Goal: Navigation & Orientation: Find specific page/section

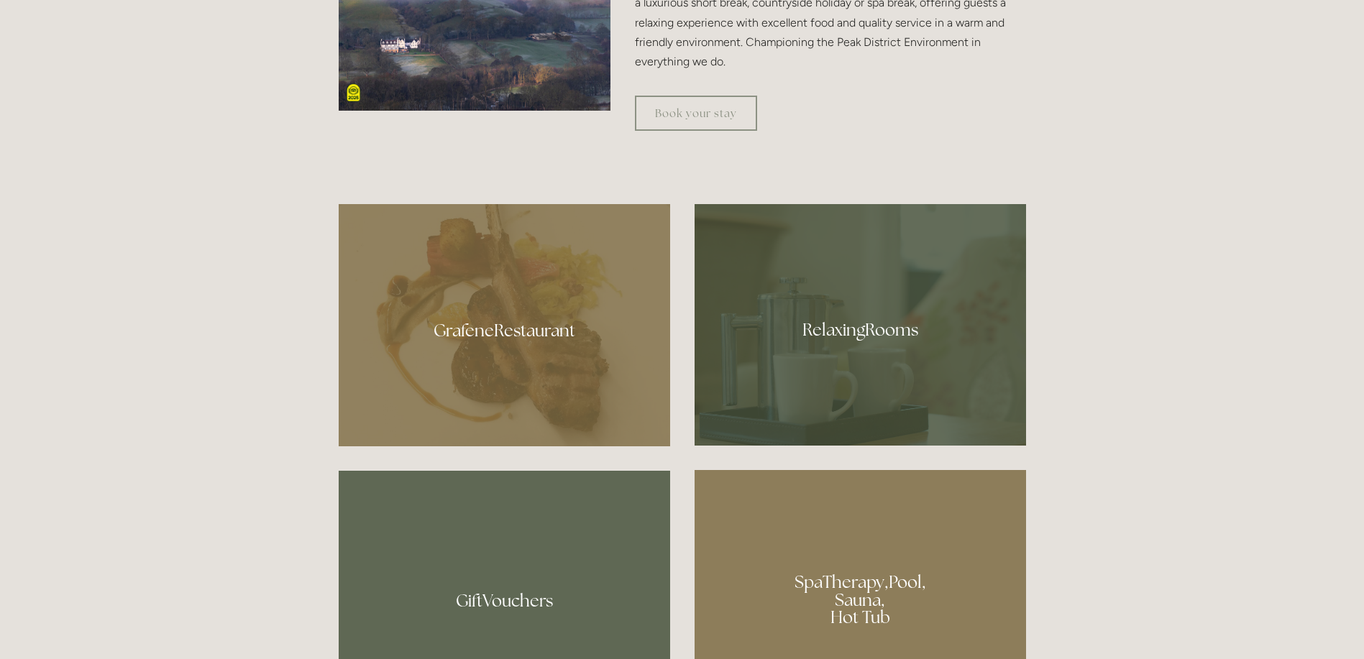
scroll to position [431, 0]
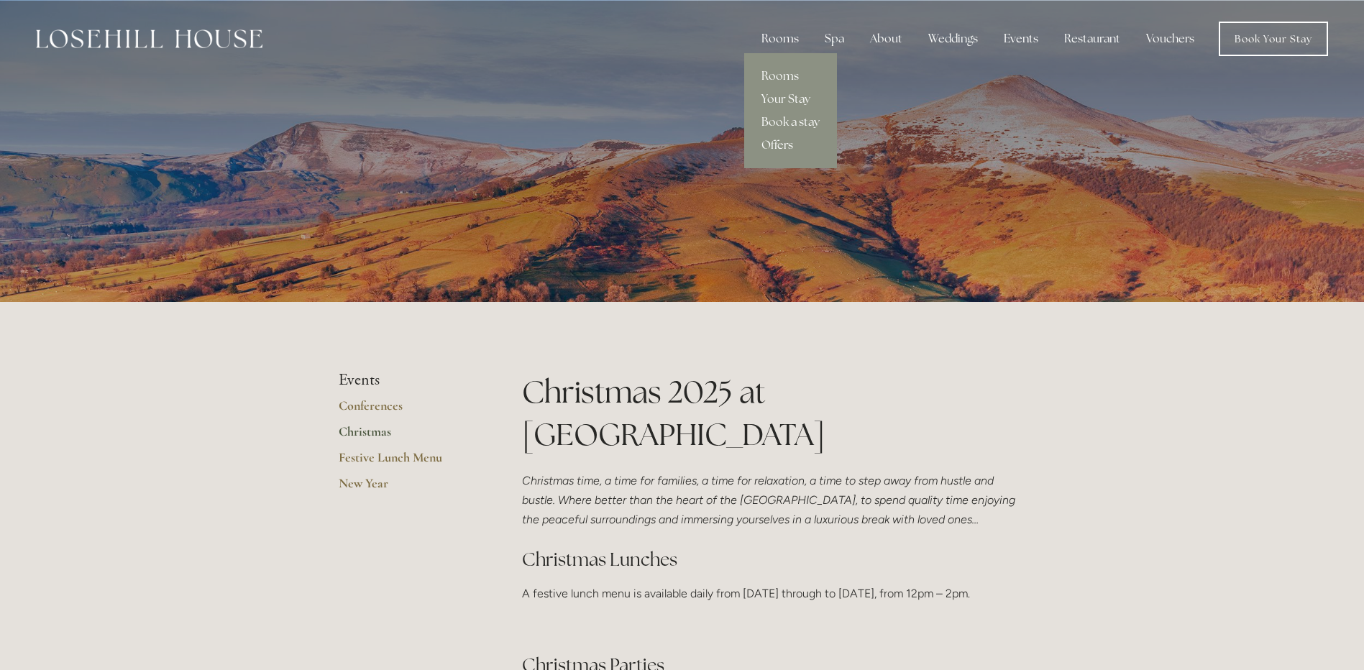
click at [760, 29] on div "Rooms" at bounding box center [780, 38] width 60 height 29
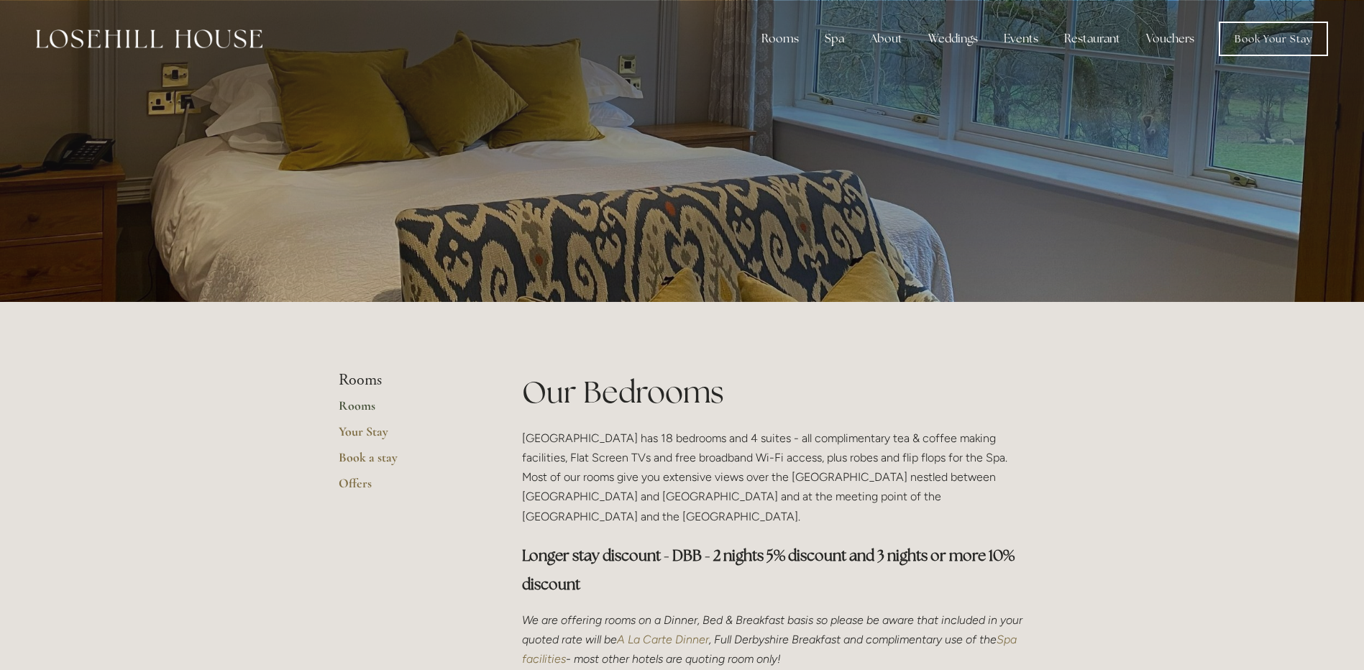
click at [116, 32] on img at bounding box center [149, 38] width 227 height 19
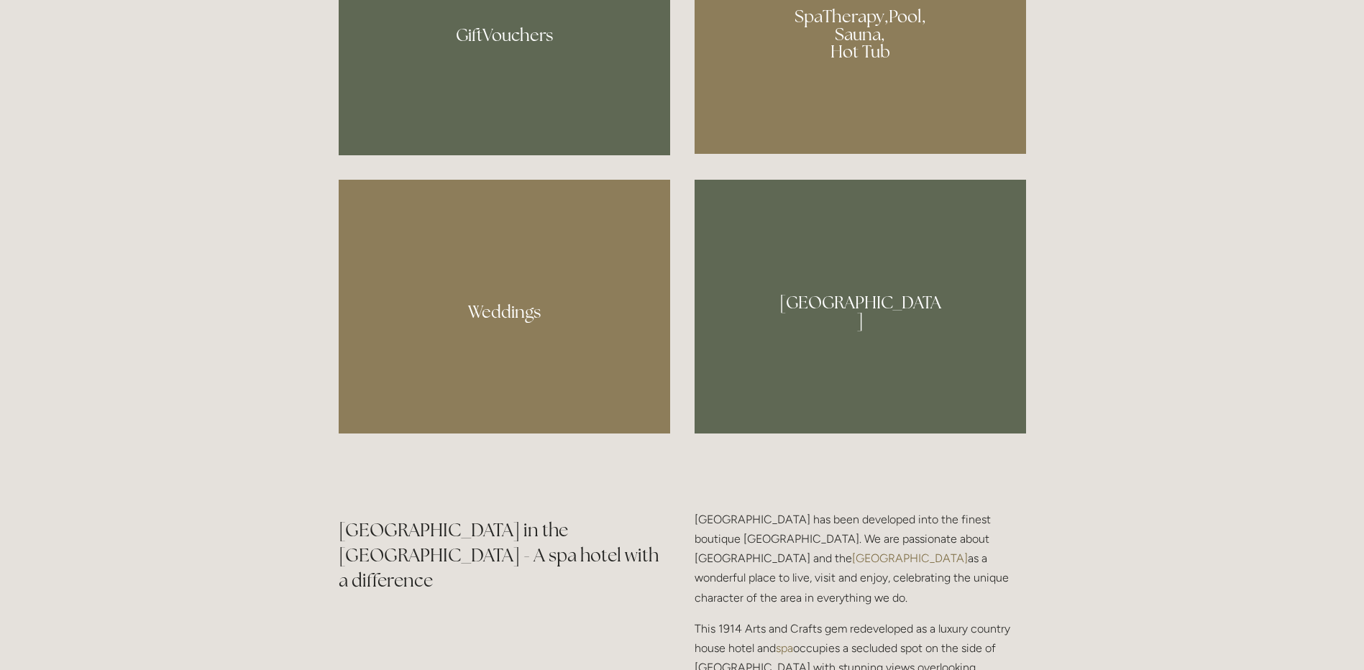
scroll to position [1438, 0]
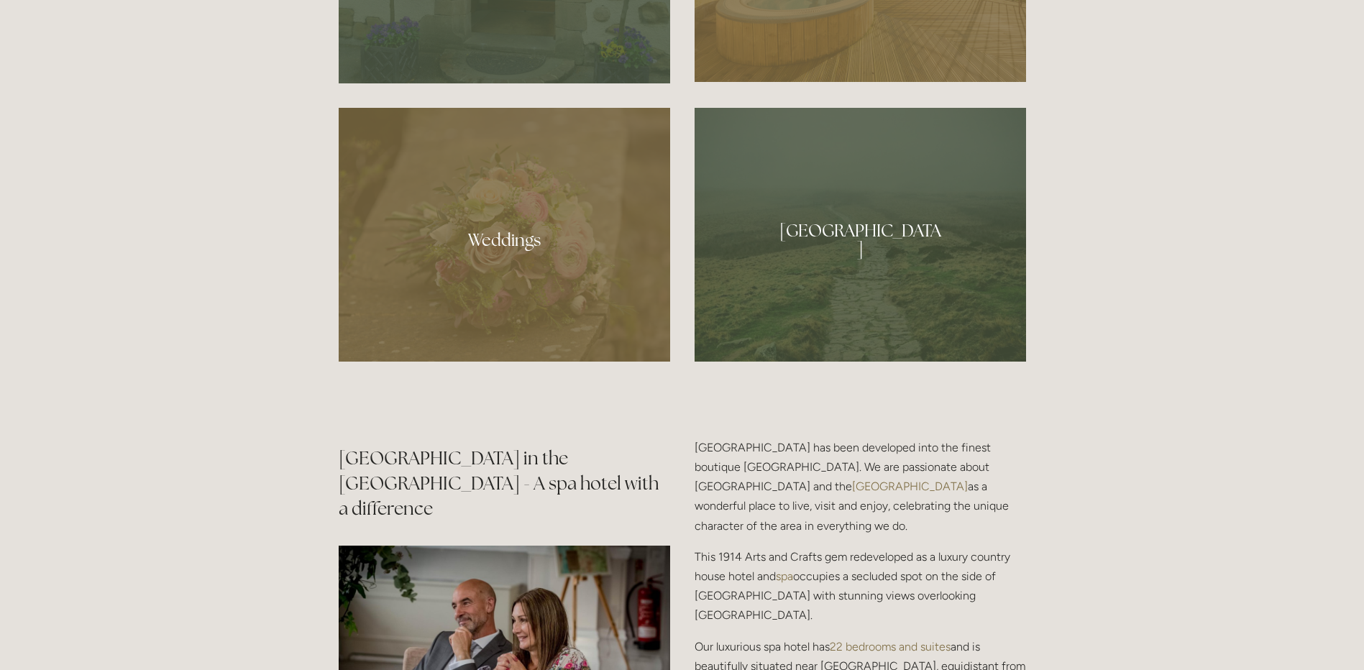
click at [432, 244] on div at bounding box center [504, 235] width 331 height 254
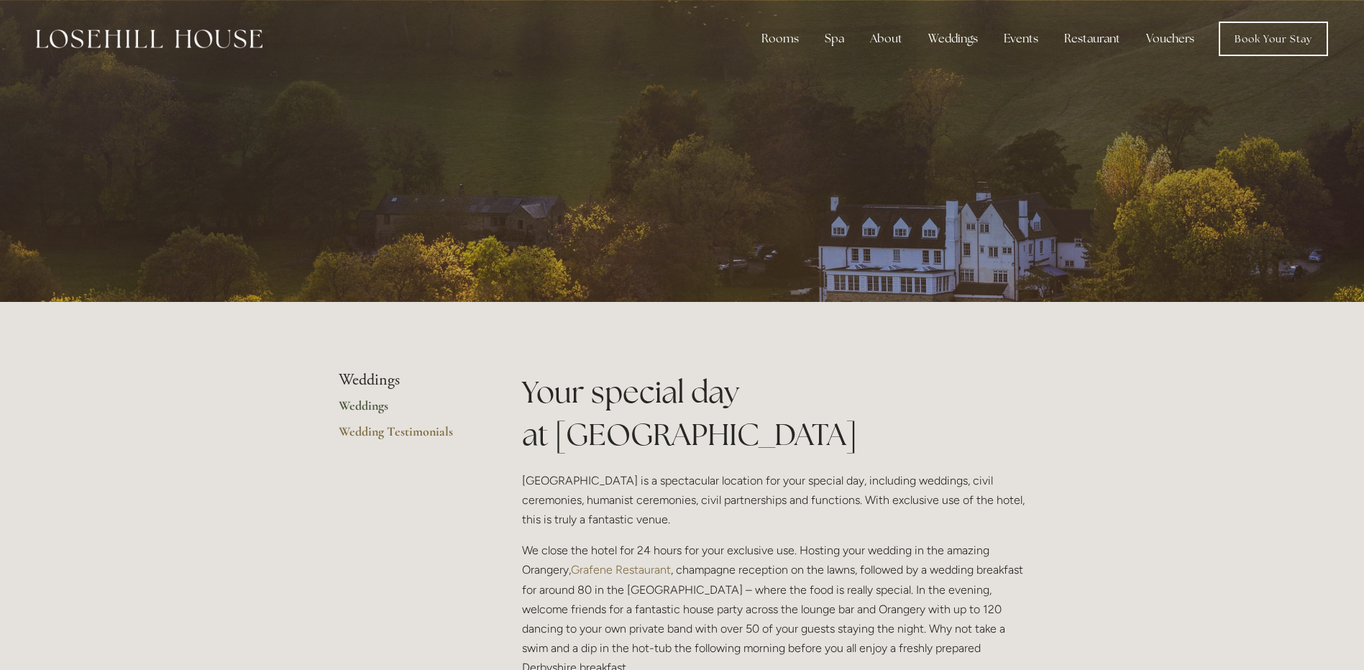
scroll to position [360, 0]
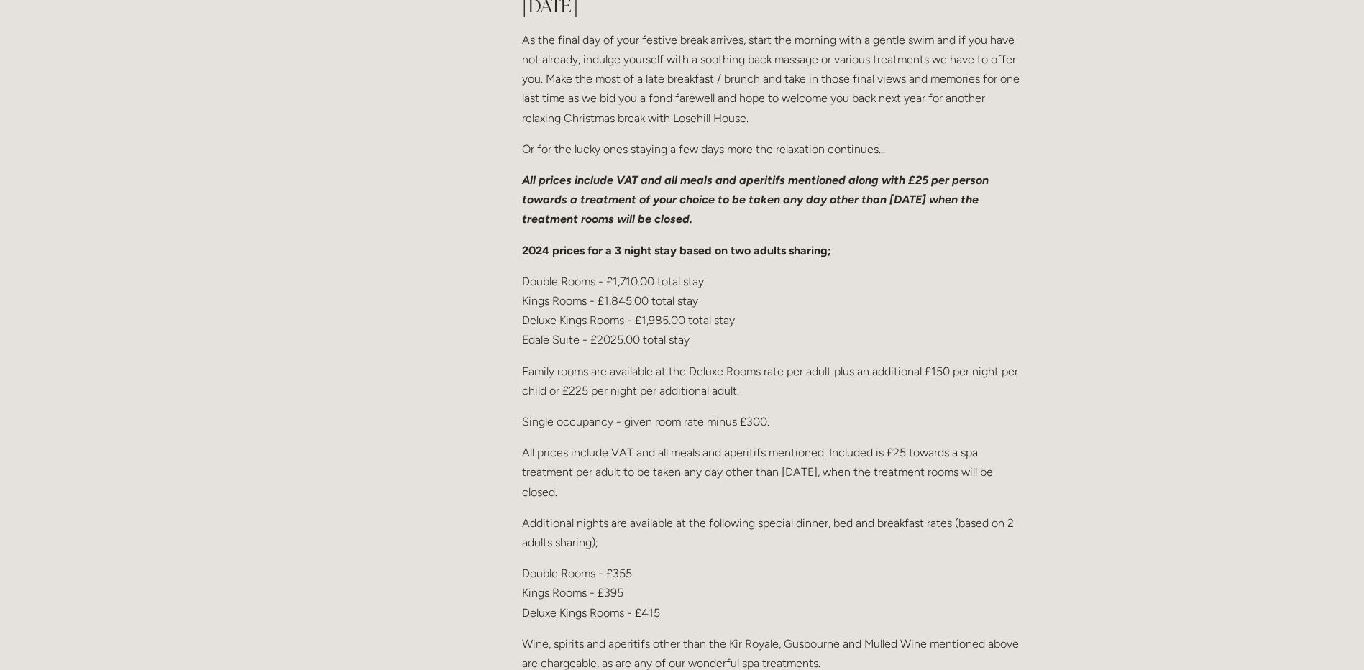
scroll to position [1726, 0]
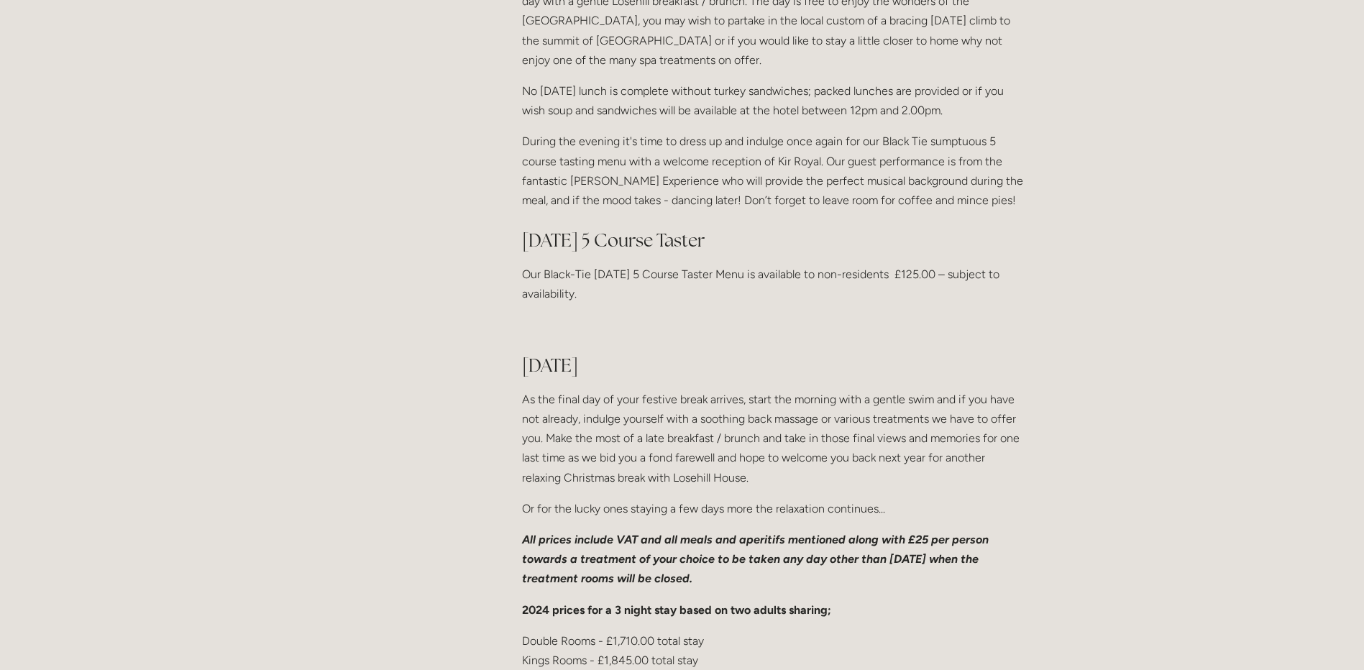
drag, startPoint x: 877, startPoint y: 494, endPoint x: 878, endPoint y: 511, distance: 17.3
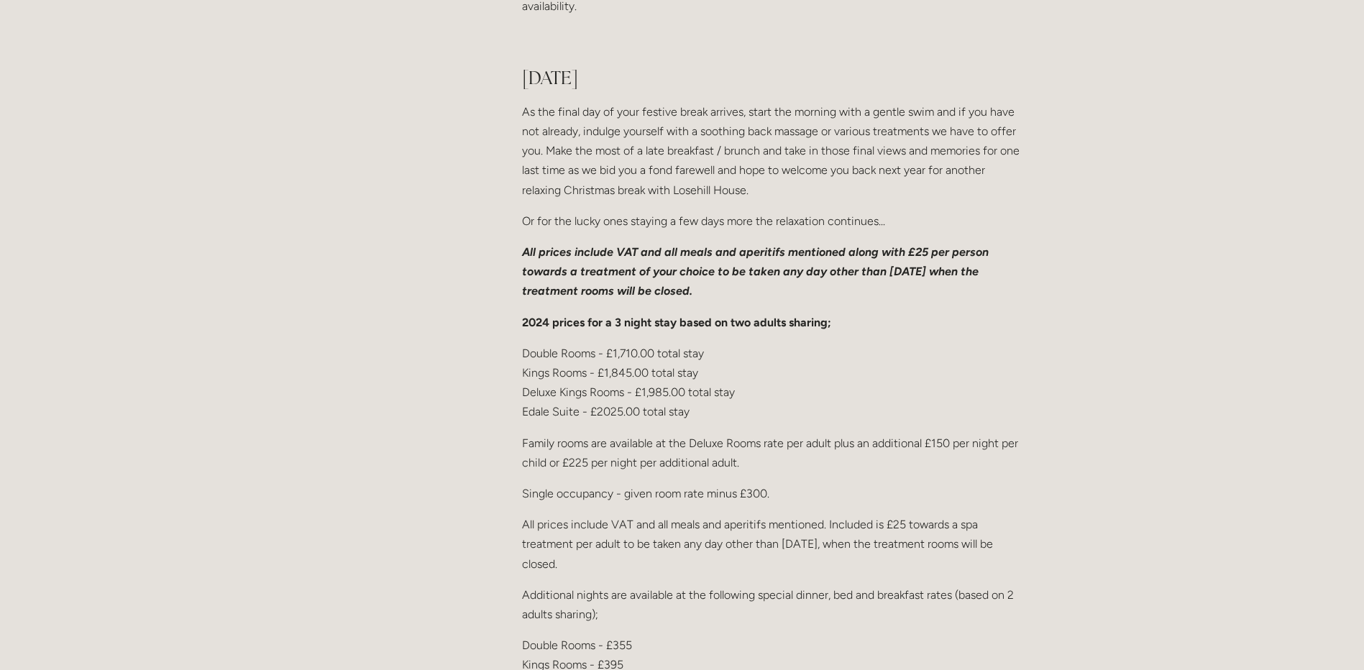
scroll to position [1798, 0]
